Goal: Task Accomplishment & Management: Complete application form

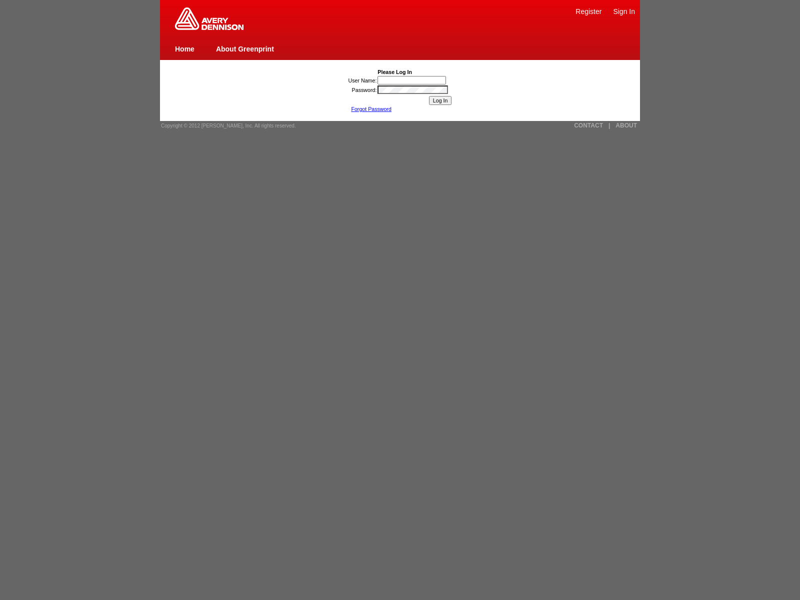
click at [588, 11] on link "Register" at bounding box center [588, 11] width 26 height 8
